Goal: Find specific page/section: Find specific page/section

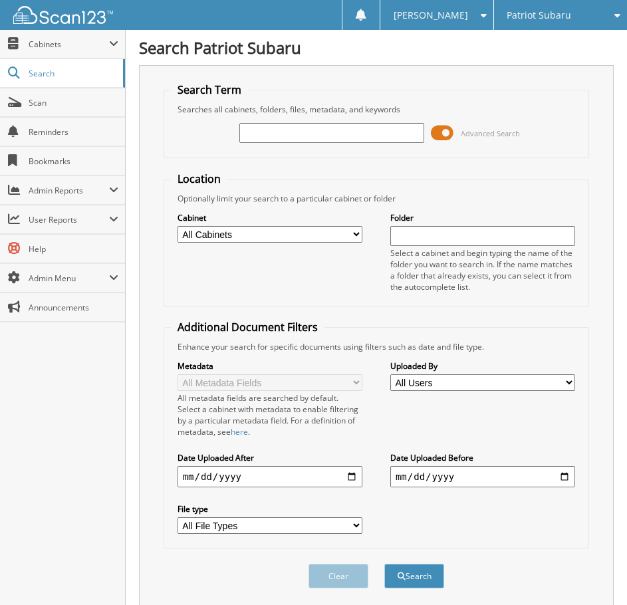
click at [540, 23] on div "Patriot Subaru" at bounding box center [560, 15] width 120 height 30
click at [536, 37] on link "Patriot Acura" at bounding box center [560, 41] width 133 height 23
type input "DEALER"
click at [384, 564] on button "Search" at bounding box center [414, 576] width 60 height 25
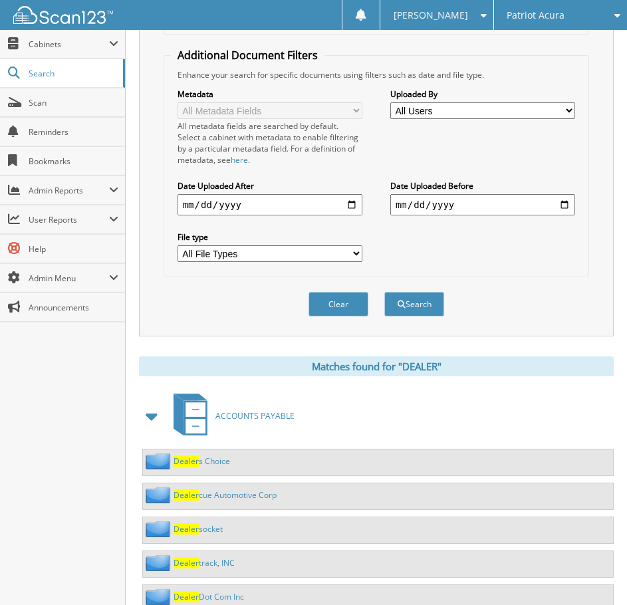
scroll to position [387, 0]
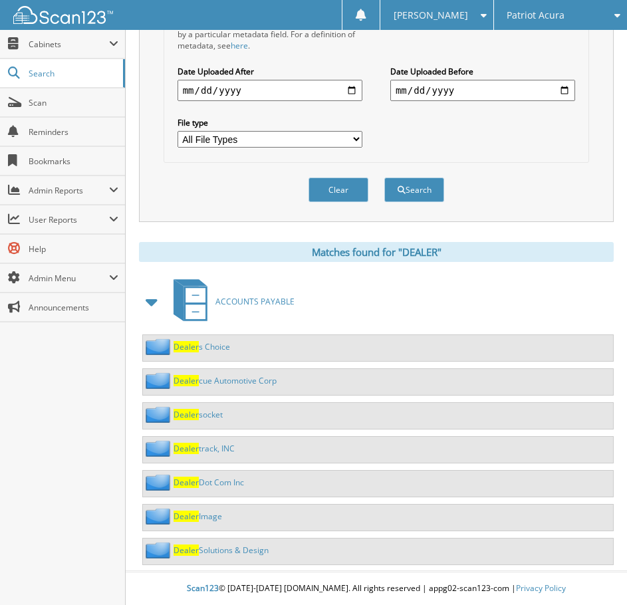
click at [230, 484] on link "Dealer Dot Com Inc" at bounding box center [208, 482] width 70 height 11
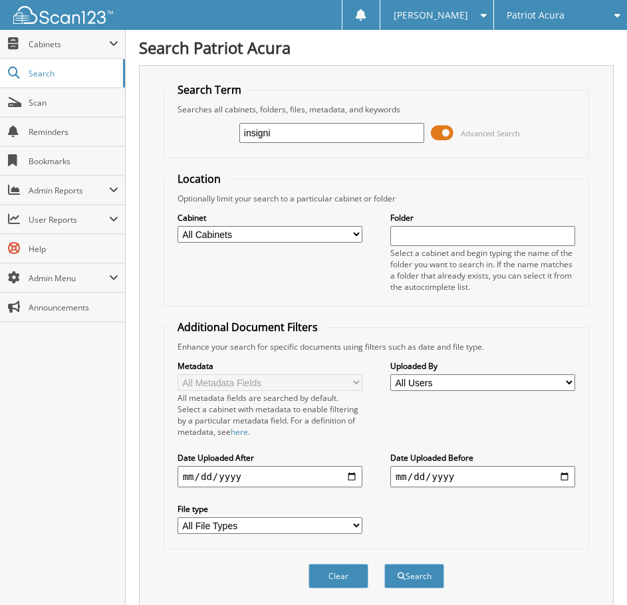
type input "insigni"
click at [384, 564] on button "Search" at bounding box center [414, 576] width 60 height 25
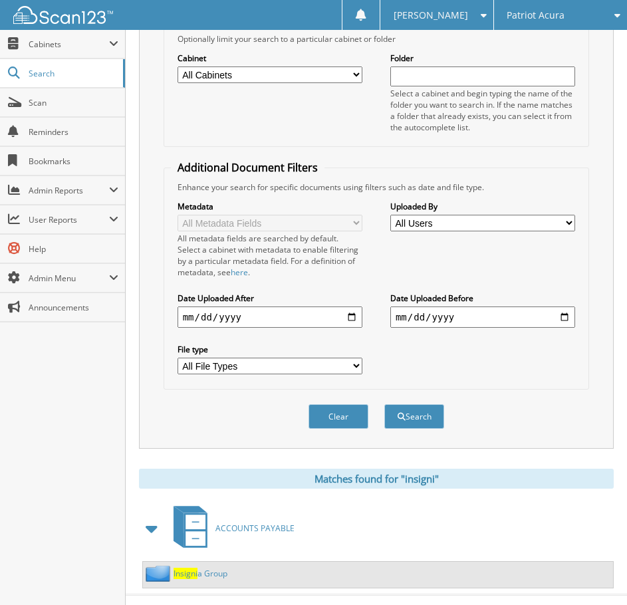
scroll to position [183, 0]
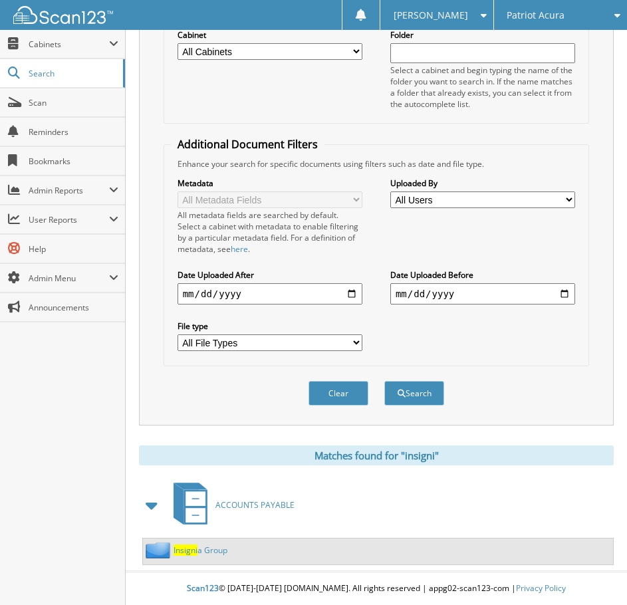
click at [221, 553] on link "Insigni a Group" at bounding box center [200, 549] width 54 height 11
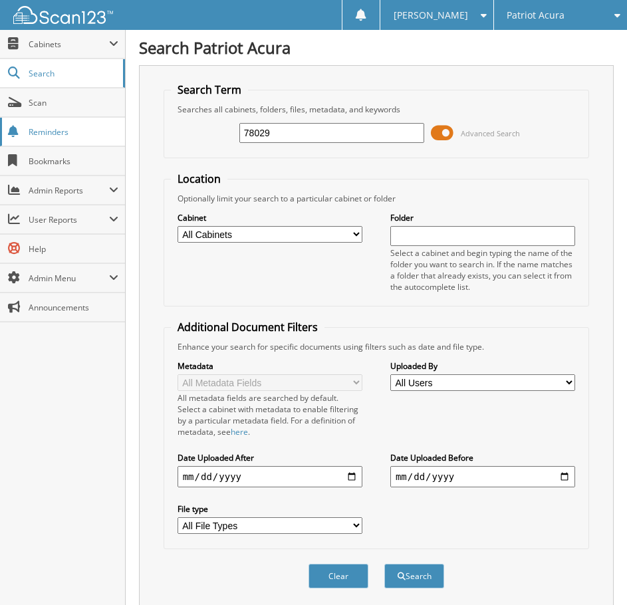
drag, startPoint x: 300, startPoint y: 136, endPoint x: 47, endPoint y: 127, distance: 254.1
type input "maine bix"
click at [384, 564] on button "Search" at bounding box center [414, 576] width 60 height 25
type input "maine biz"
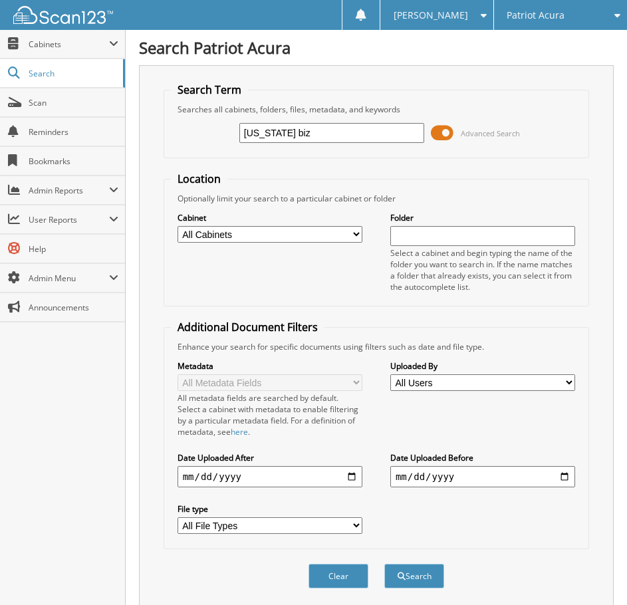
click at [384, 564] on button "Search" at bounding box center [414, 576] width 60 height 25
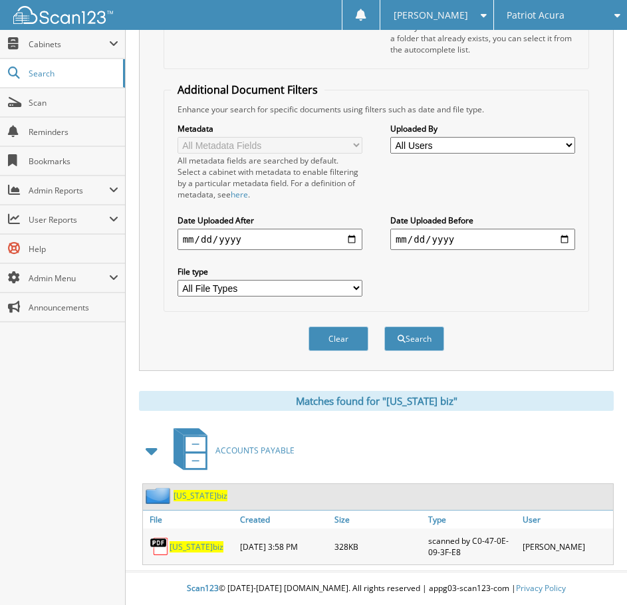
click at [189, 535] on div "Maine biz" at bounding box center [190, 546] width 94 height 29
click at [183, 551] on span "Maine" at bounding box center [190, 546] width 43 height 11
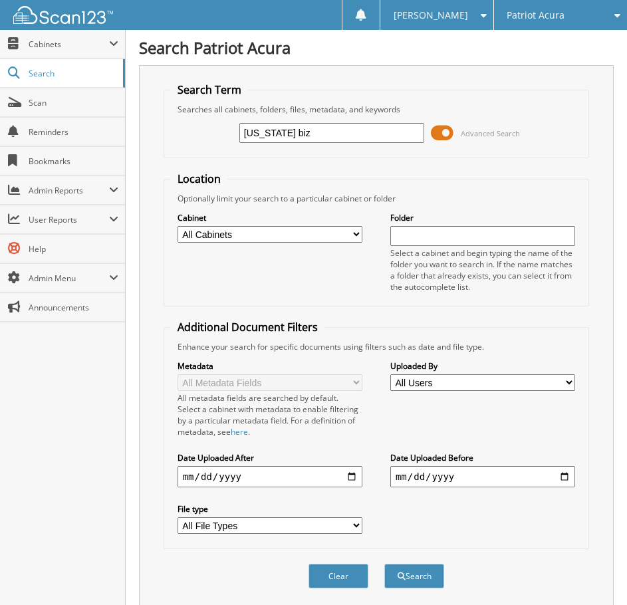
drag, startPoint x: 364, startPoint y: 125, endPoint x: 182, endPoint y: 136, distance: 181.8
click at [182, 136] on div "maine biz Advanced Search" at bounding box center [376, 133] width 411 height 36
type input "autopoint"
click at [384, 564] on button "Search" at bounding box center [414, 576] width 60 height 25
drag, startPoint x: 265, startPoint y: 130, endPoint x: -1, endPoint y: 134, distance: 265.9
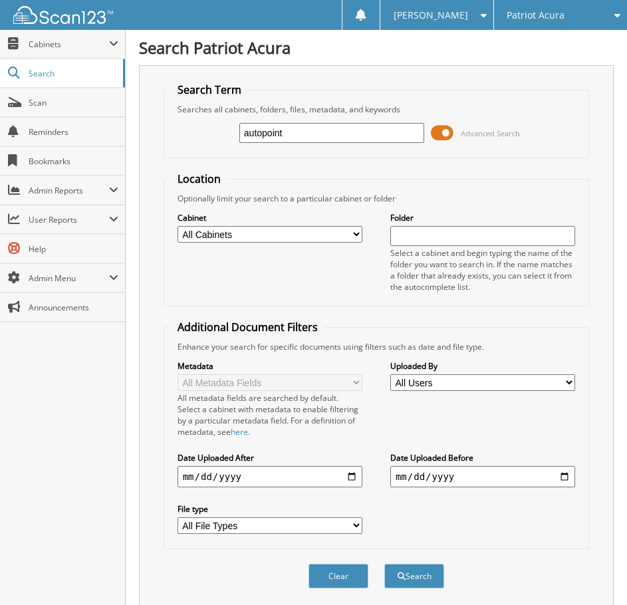
click at [0, 134] on html "taylor h. Settings Logout Patriot Acura Patriot Subaru Close Cabinets Search" at bounding box center [313, 347] width 627 height 695
type input "mobile"
click at [384, 564] on button "Search" at bounding box center [414, 576] width 60 height 25
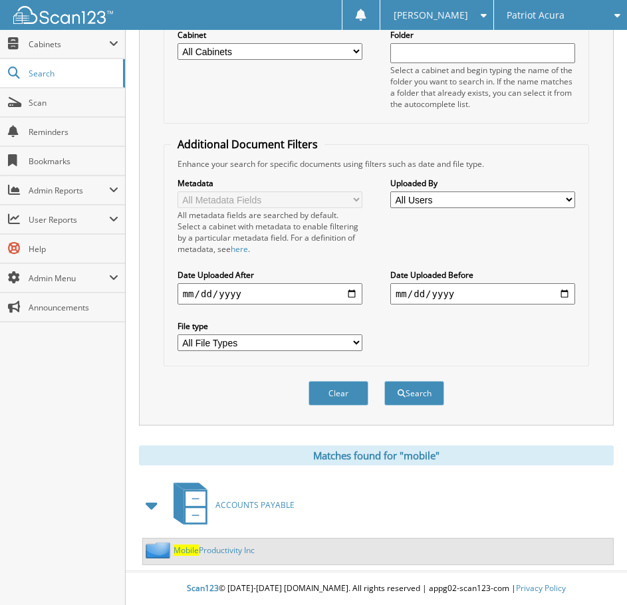
click at [209, 549] on link "Mobile Productivity Inc" at bounding box center [213, 549] width 81 height 11
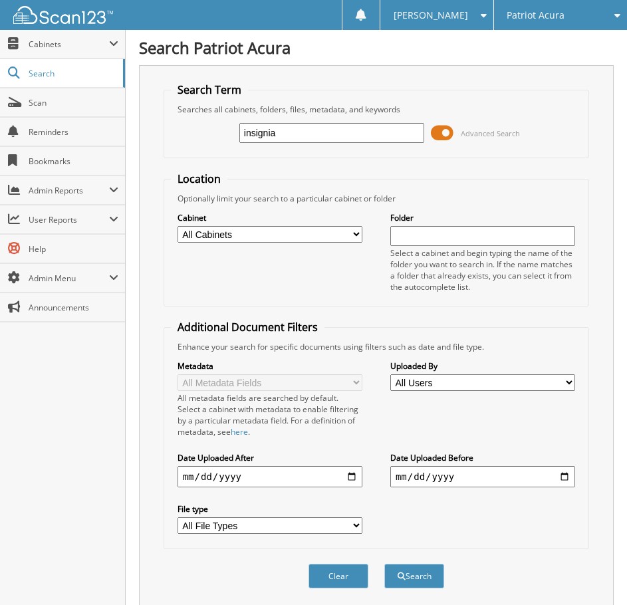
type input "insignia"
click at [384, 564] on button "Search" at bounding box center [414, 576] width 60 height 25
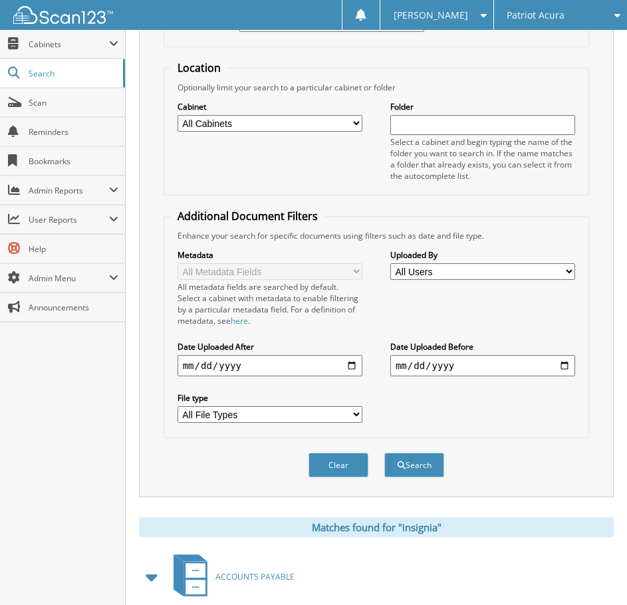
scroll to position [183, 0]
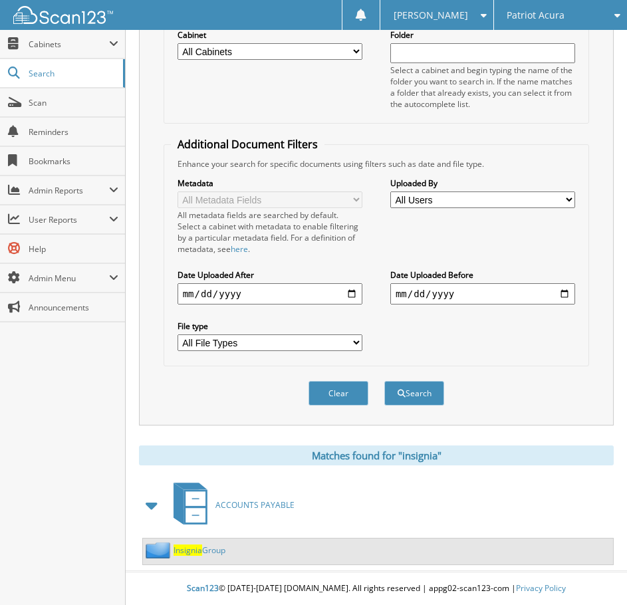
drag, startPoint x: 203, startPoint y: 547, endPoint x: 227, endPoint y: 518, distance: 37.8
click at [203, 547] on link "Insignia Group" at bounding box center [199, 549] width 52 height 11
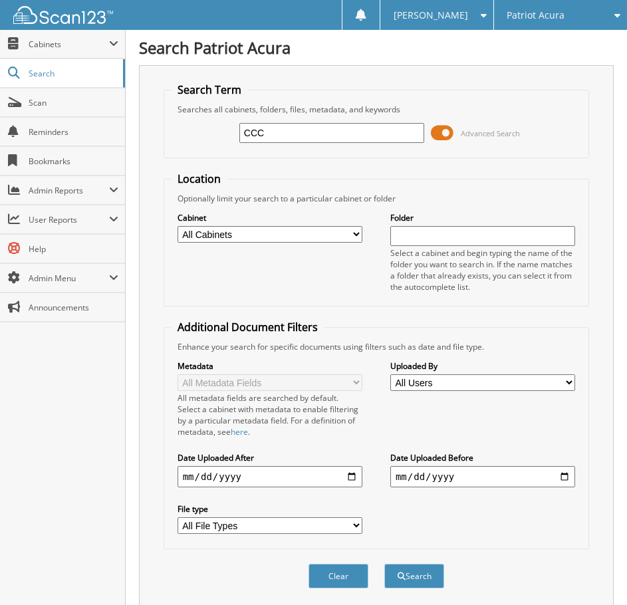
type input "CCC"
click at [384, 564] on button "Search" at bounding box center [414, 576] width 60 height 25
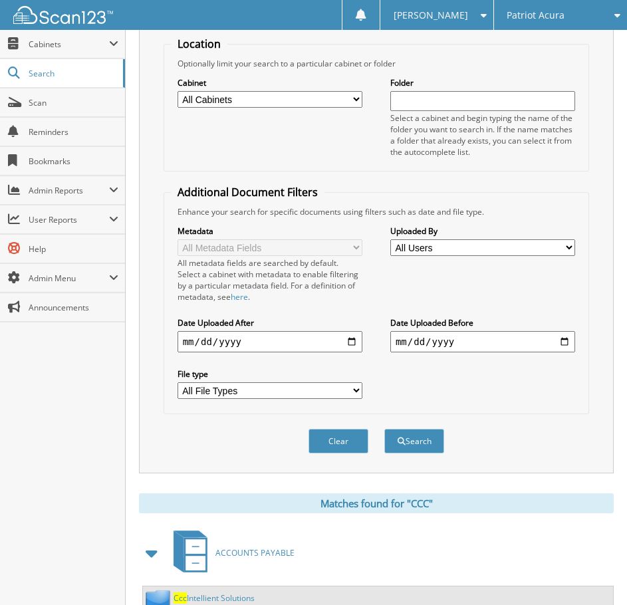
scroll to position [183, 0]
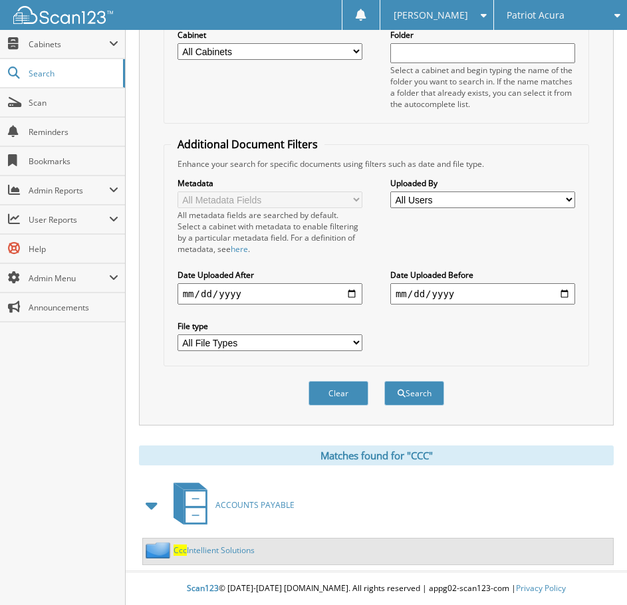
click at [207, 550] on link "Ccc Intellient Solutions" at bounding box center [213, 549] width 81 height 11
